Goal: Task Accomplishment & Management: Complete application form

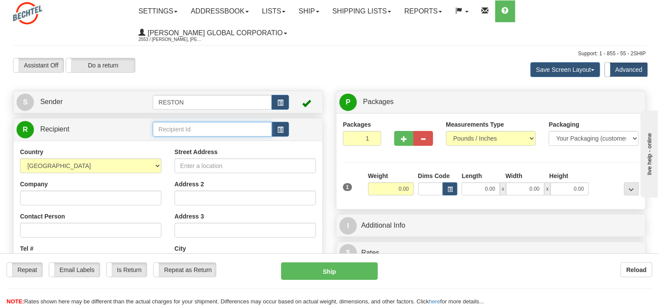
click at [175, 128] on input "text" at bounding box center [212, 129] width 119 height 15
paste input "Attorneys Association "PricewaterhouseCoopers Legal"
type input "Attorneys Association "PricewaterhouseCoopers Legal""
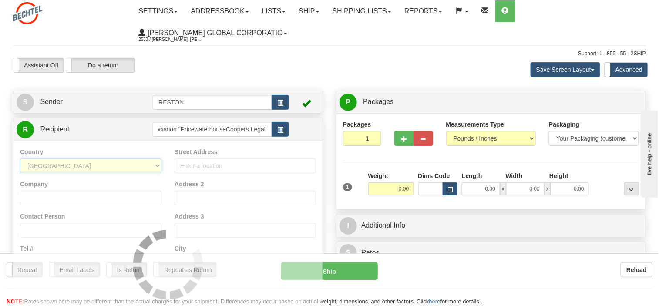
scroll to position [0, 0]
click at [157, 165] on select "[GEOGRAPHIC_DATA] [GEOGRAPHIC_DATA] [GEOGRAPHIC_DATA] [GEOGRAPHIC_DATA] [US_STA…" at bounding box center [90, 165] width 141 height 15
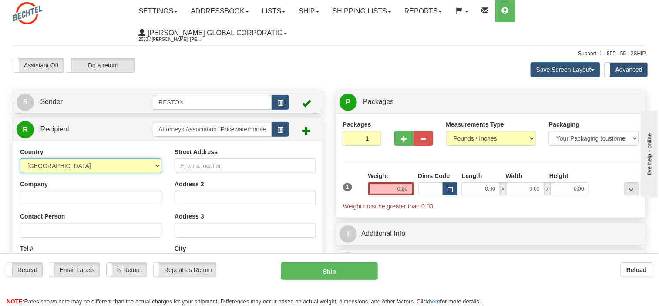
select select "UA"
click at [20, 158] on select "[GEOGRAPHIC_DATA] [GEOGRAPHIC_DATA] [GEOGRAPHIC_DATA] [GEOGRAPHIC_DATA] [US_STA…" at bounding box center [90, 165] width 141 height 15
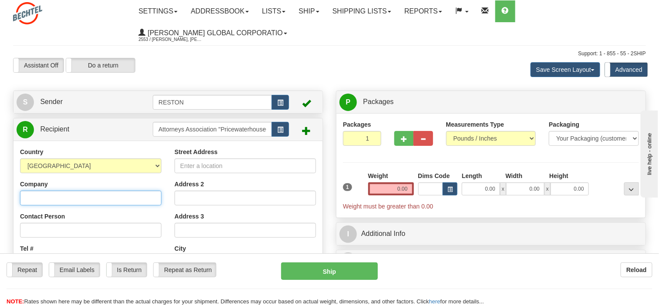
click at [101, 195] on input "Company" at bounding box center [90, 198] width 141 height 15
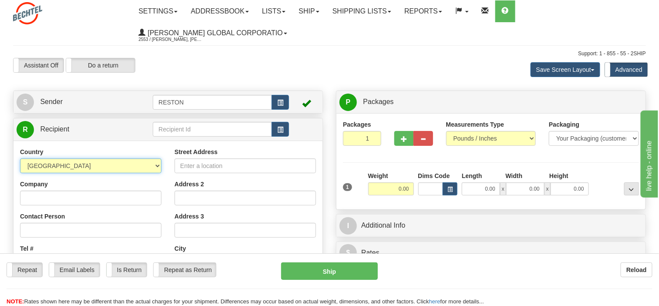
click at [157, 164] on select "[GEOGRAPHIC_DATA] [GEOGRAPHIC_DATA] [GEOGRAPHIC_DATA] [GEOGRAPHIC_DATA] [US_STA…" at bounding box center [90, 165] width 141 height 15
click at [20, 158] on select "[GEOGRAPHIC_DATA] [GEOGRAPHIC_DATA] [GEOGRAPHIC_DATA] [GEOGRAPHIC_DATA] [US_STA…" at bounding box center [90, 165] width 141 height 15
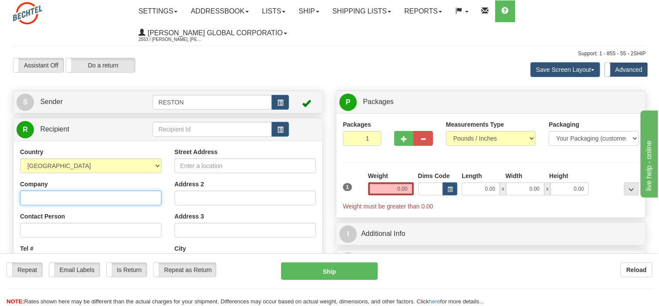
click at [131, 198] on input "Company" at bounding box center [90, 198] width 141 height 15
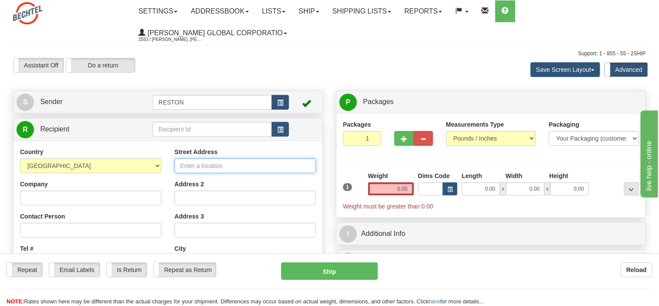
click at [210, 162] on input "Street Address" at bounding box center [245, 165] width 141 height 15
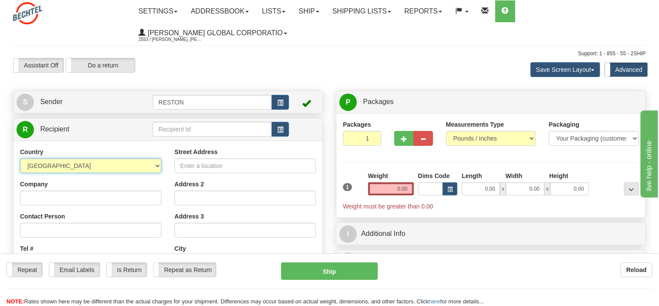
click at [156, 164] on select "[GEOGRAPHIC_DATA] [GEOGRAPHIC_DATA] [GEOGRAPHIC_DATA] [GEOGRAPHIC_DATA] [US_STA…" at bounding box center [90, 165] width 141 height 15
click at [20, 158] on select "[GEOGRAPHIC_DATA] [GEOGRAPHIC_DATA] [GEOGRAPHIC_DATA] [GEOGRAPHIC_DATA] [US_STA…" at bounding box center [90, 165] width 141 height 15
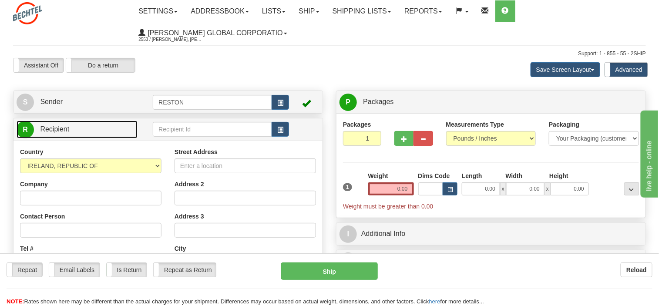
click at [135, 128] on link "R Recipient" at bounding box center [77, 130] width 121 height 18
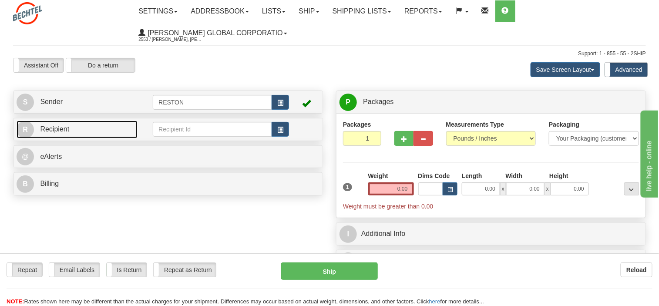
click at [114, 126] on link "R Recipient" at bounding box center [77, 130] width 121 height 18
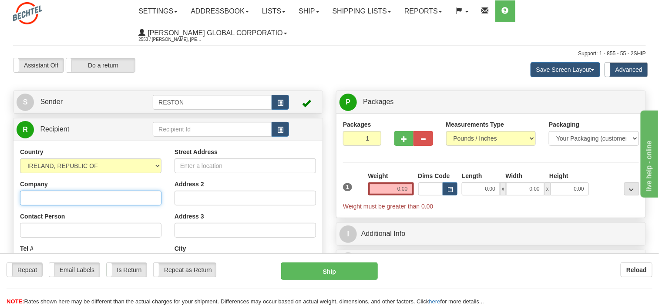
click at [108, 203] on input "Company" at bounding box center [90, 198] width 141 height 15
click at [237, 205] on div "Street Address Address 2 Address 3 City State / Province Zip / Postal Recipient…" at bounding box center [245, 265] width 155 height 234
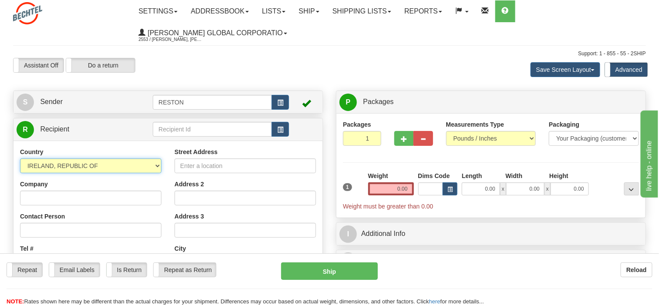
click at [157, 163] on select "[GEOGRAPHIC_DATA] [GEOGRAPHIC_DATA] [GEOGRAPHIC_DATA] [GEOGRAPHIC_DATA] [US_STA…" at bounding box center [90, 165] width 141 height 15
select select "UA"
click at [20, 158] on select "[GEOGRAPHIC_DATA] [GEOGRAPHIC_DATA] [GEOGRAPHIC_DATA] [GEOGRAPHIC_DATA] [US_STA…" at bounding box center [90, 165] width 141 height 15
click at [259, 218] on div "Address 3" at bounding box center [245, 225] width 141 height 26
